Goal: Entertainment & Leisure: Consume media (video, audio)

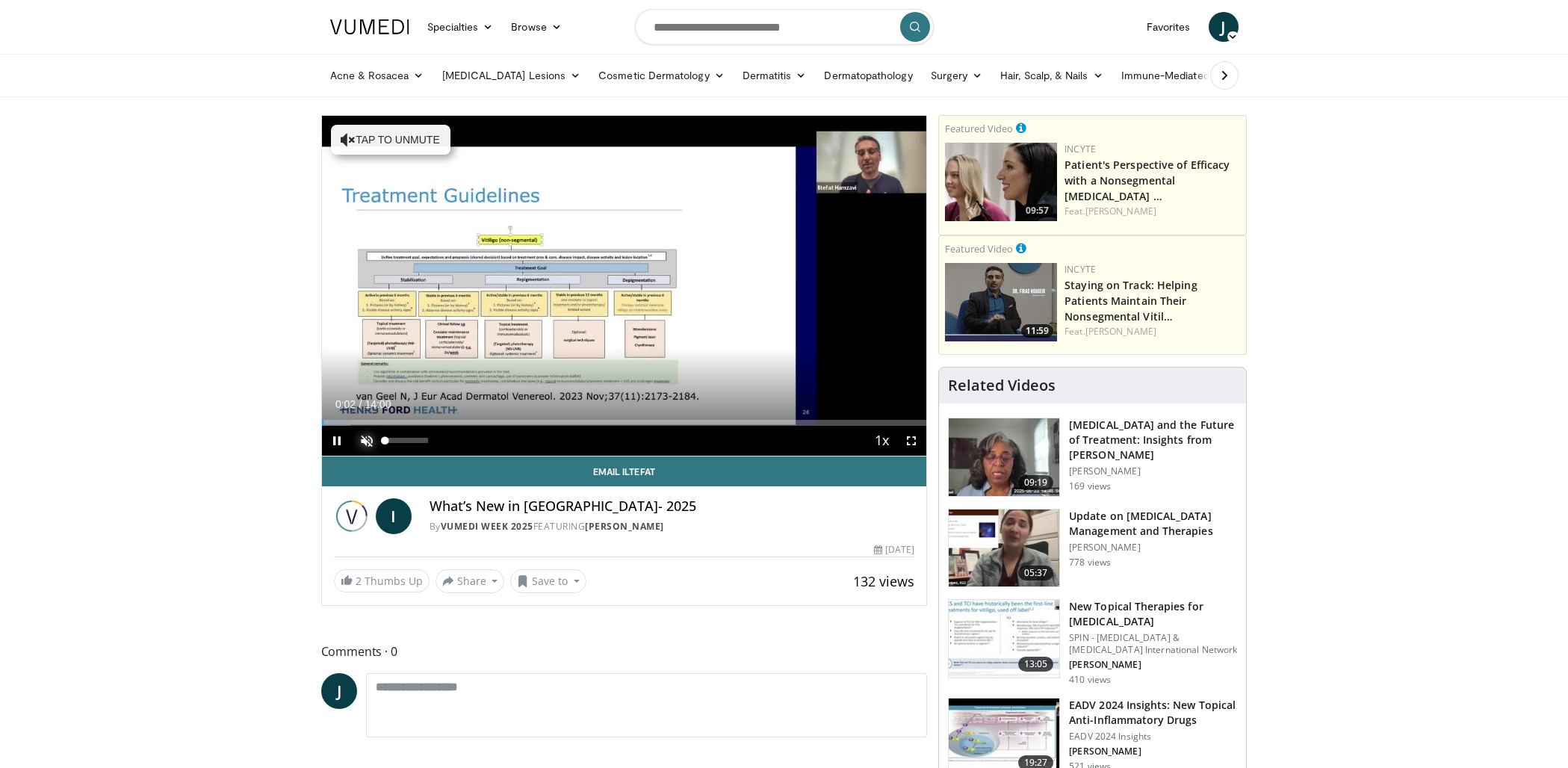
click at [365, 441] on span "Video Player" at bounding box center [366, 440] width 30 height 30
click at [914, 438] on span "Video Player" at bounding box center [911, 440] width 30 height 30
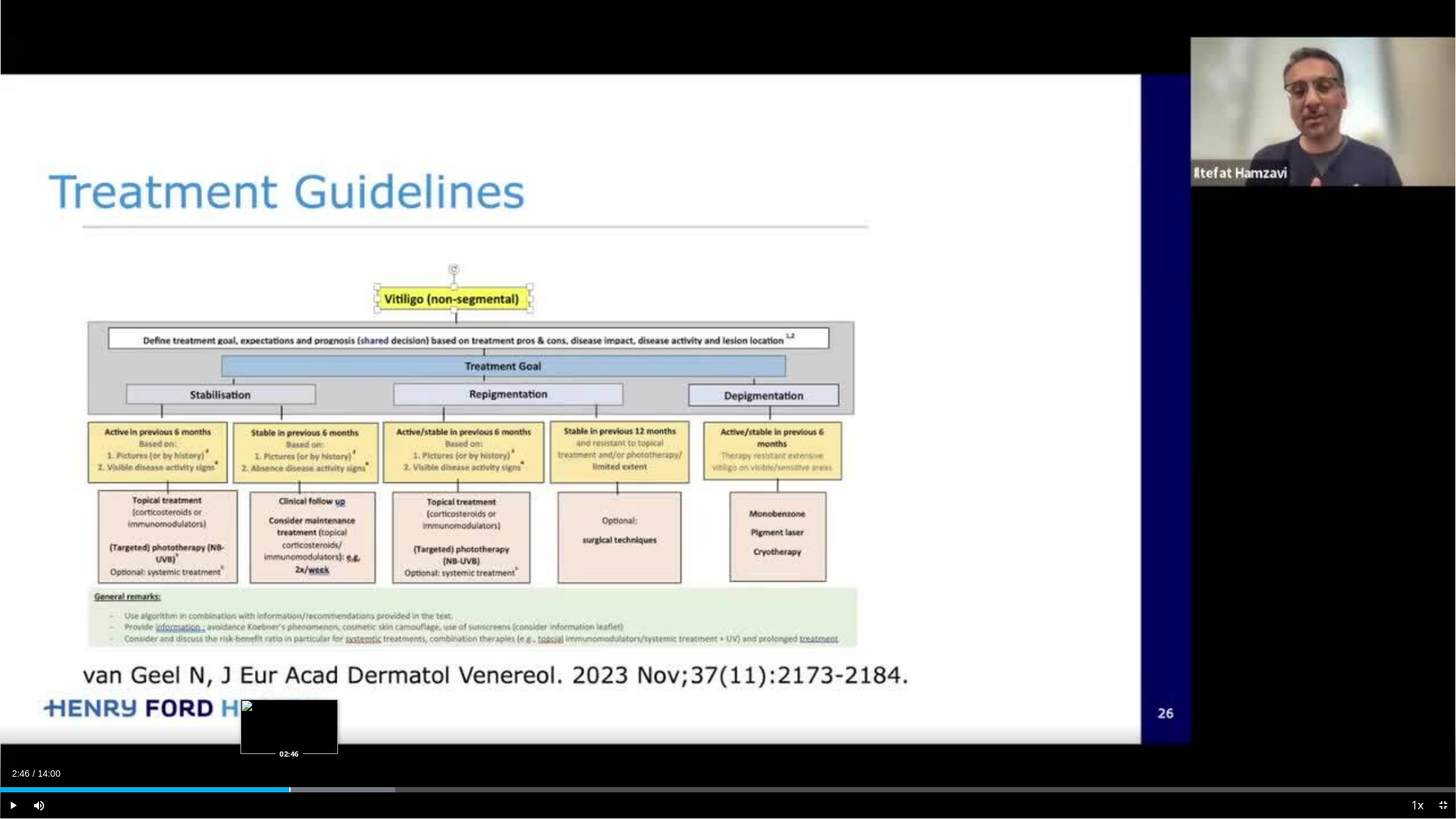
drag, startPoint x: 220, startPoint y: 789, endPoint x: 289, endPoint y: 784, distance: 69.2
click at [289, 668] on div "Loaded : 27.14% 02:46 02:46" at bounding box center [728, 786] width 1456 height 13
drag, startPoint x: 295, startPoint y: 793, endPoint x: 396, endPoint y: 783, distance: 101.5
click at [396, 668] on div "Current Time 2:55 / Duration 14:00 Pause Skip Backward Skip Forward Mute Loaded…" at bounding box center [728, 805] width 1456 height 26
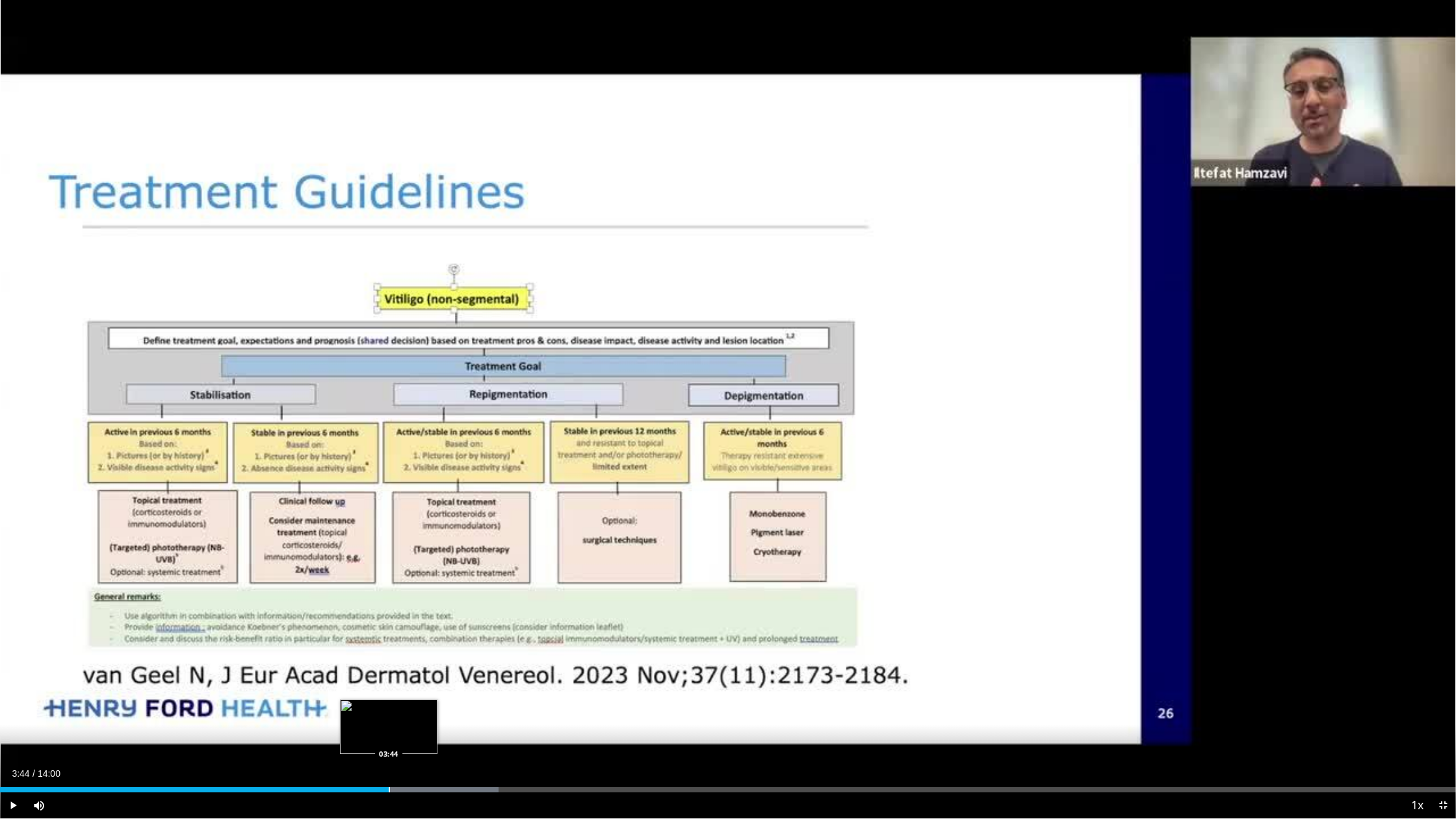
drag, startPoint x: 308, startPoint y: 791, endPoint x: 388, endPoint y: 780, distance: 80.8
click at [388, 668] on div "Loaded : 34.22% 03:44 03:44" at bounding box center [728, 786] width 1456 height 13
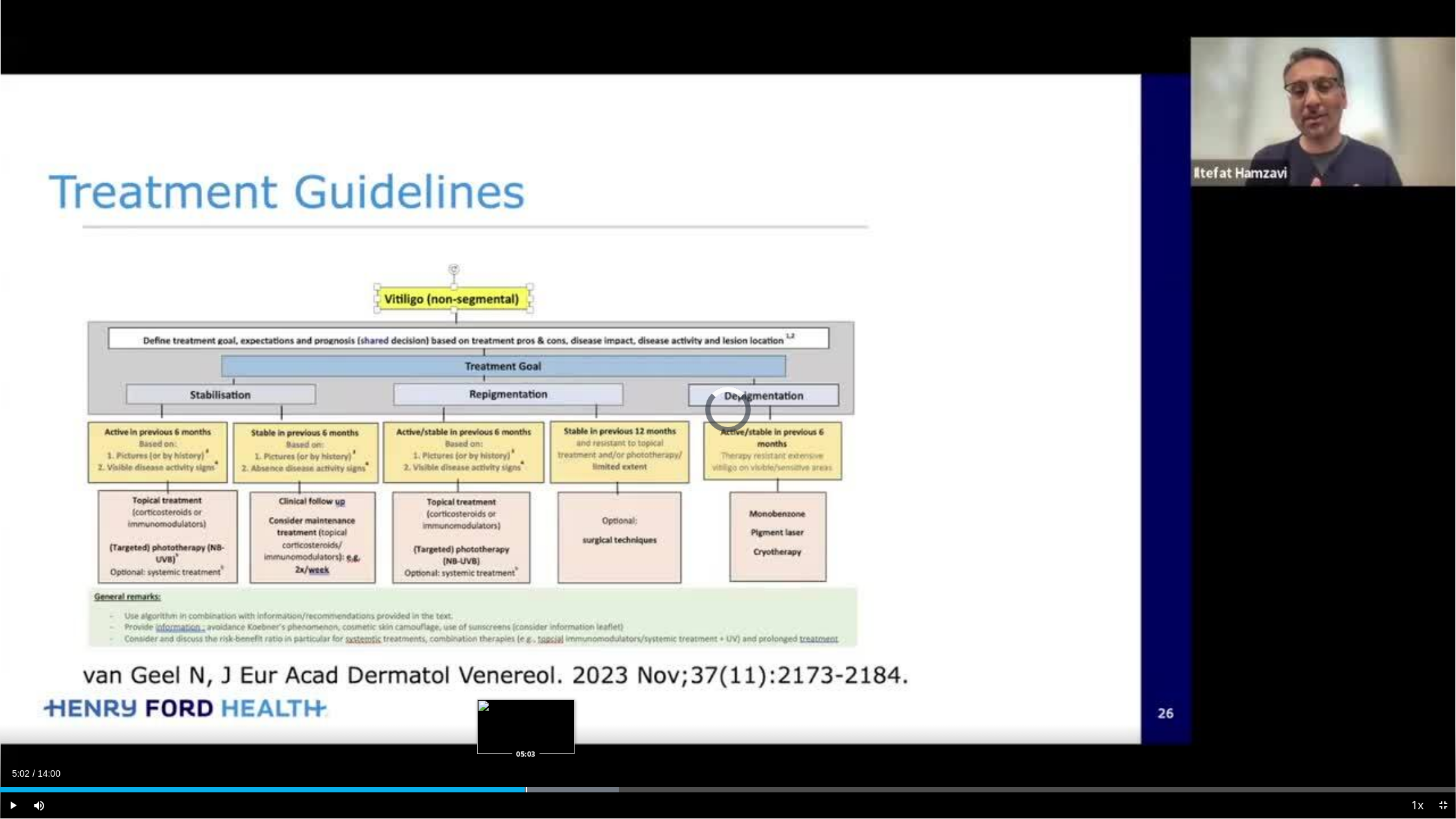
drag, startPoint x: 432, startPoint y: 787, endPoint x: 529, endPoint y: 783, distance: 97.1
click at [529, 668] on div "Loaded : 42.48% 05:03 05:03" at bounding box center [728, 786] width 1456 height 13
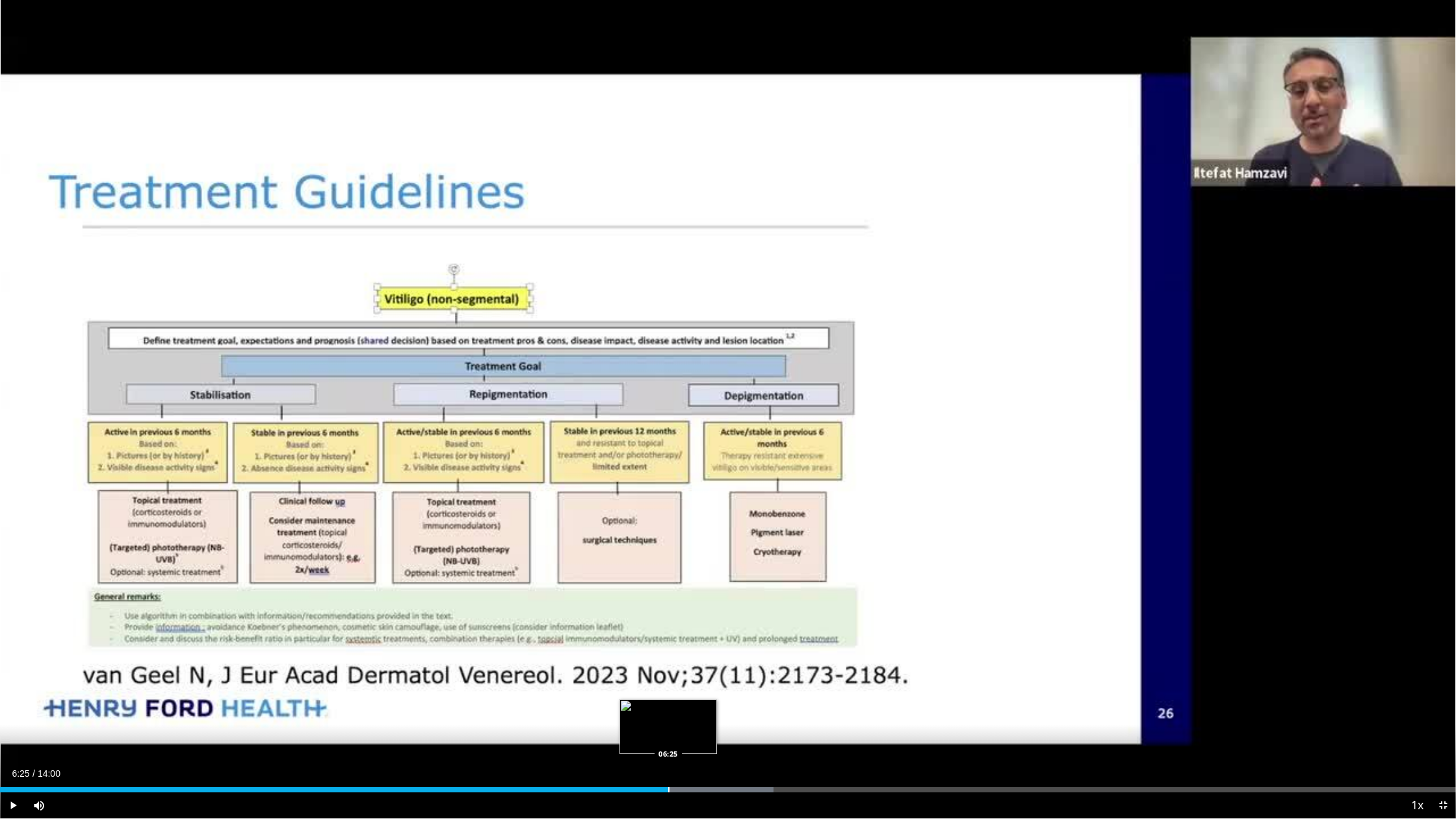
drag, startPoint x: 646, startPoint y: 791, endPoint x: 668, endPoint y: 784, distance: 23.1
click at [668, 668] on div "Loaded : 53.11% 06:25 06:25" at bounding box center [728, 786] width 1456 height 13
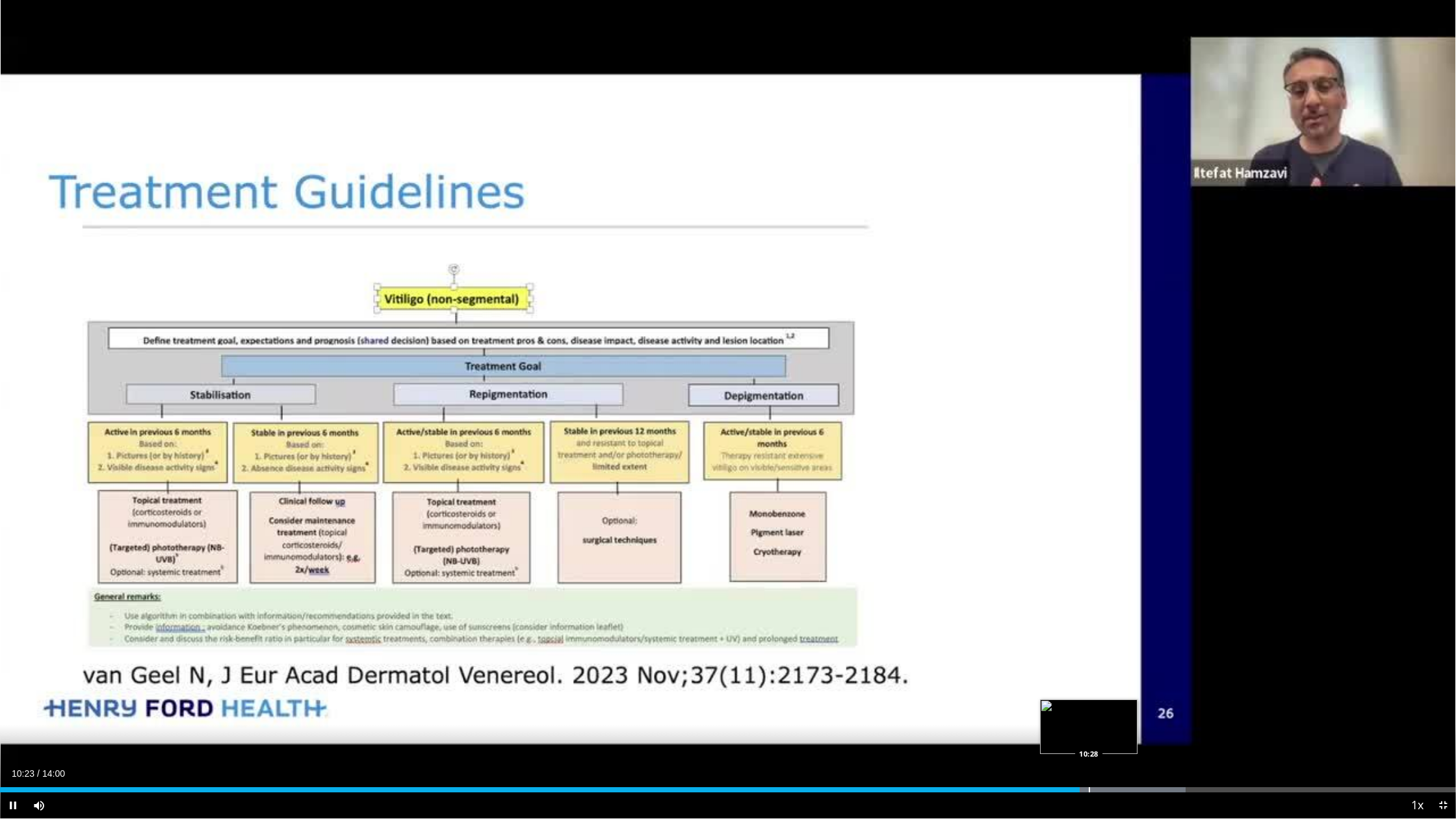
drag, startPoint x: 1074, startPoint y: 788, endPoint x: 1088, endPoint y: 786, distance: 14.1
click at [1088, 668] on video-js "**********" at bounding box center [728, 409] width 1456 height 819
drag, startPoint x: 1091, startPoint y: 795, endPoint x: 1107, endPoint y: 793, distance: 16.1
click at [1107, 668] on video-js "**********" at bounding box center [728, 409] width 1456 height 819
drag, startPoint x: 1108, startPoint y: 789, endPoint x: 1121, endPoint y: 787, distance: 13.2
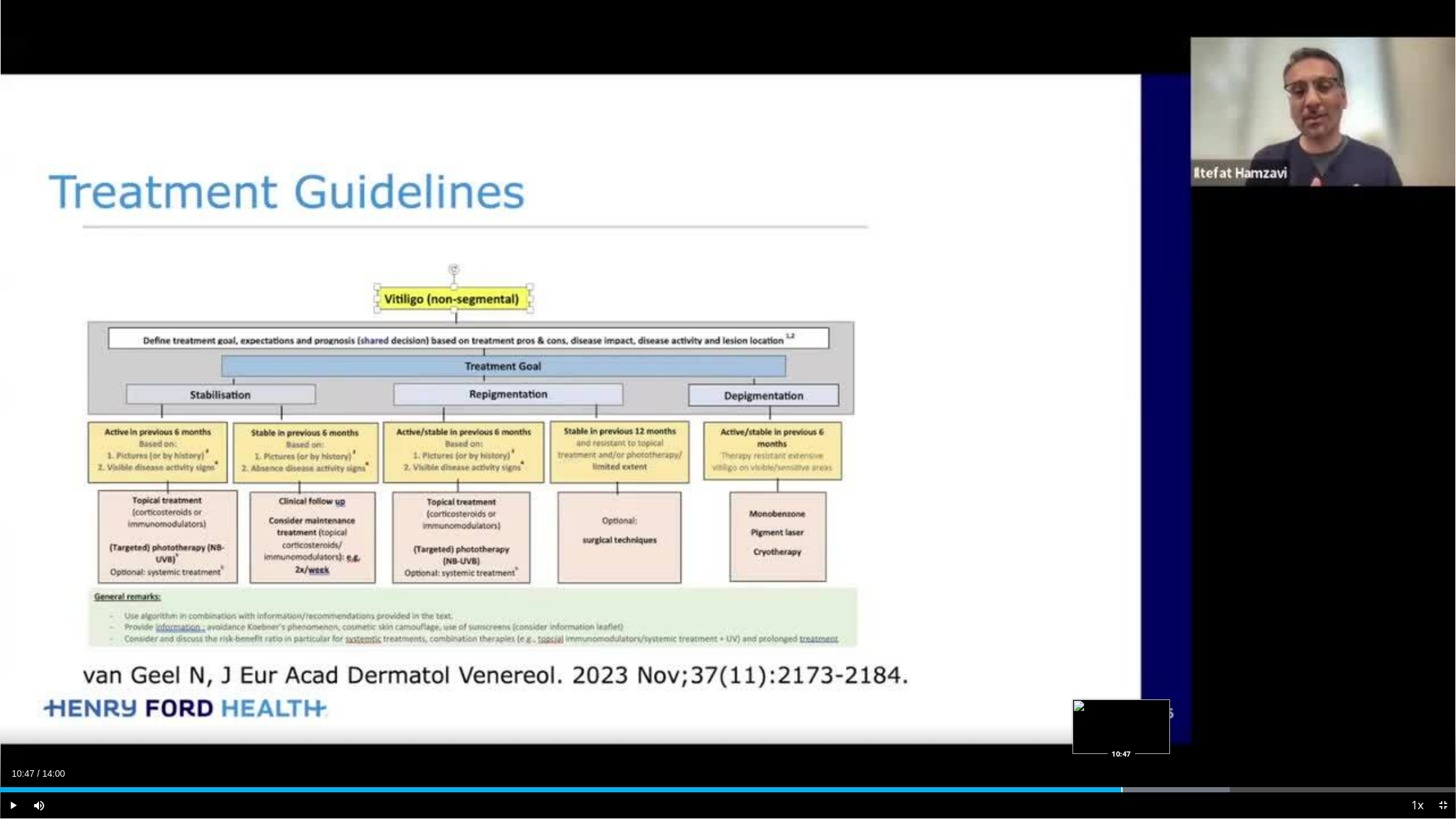
click at [1121, 668] on div "Loaded : 84.48% 10:47 10:47" at bounding box center [728, 786] width 1456 height 13
